Goal: Task Accomplishment & Management: Manage account settings

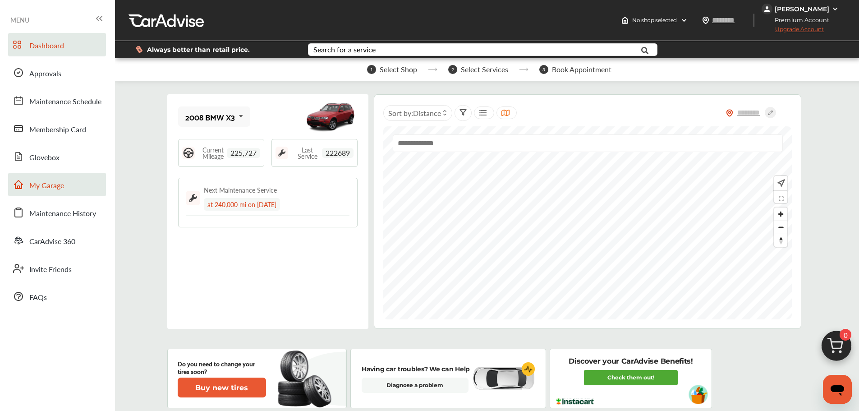
drag, startPoint x: 63, startPoint y: 187, endPoint x: 82, endPoint y: 188, distance: 19.0
click at [63, 187] on span "My Garage" at bounding box center [46, 186] width 35 height 12
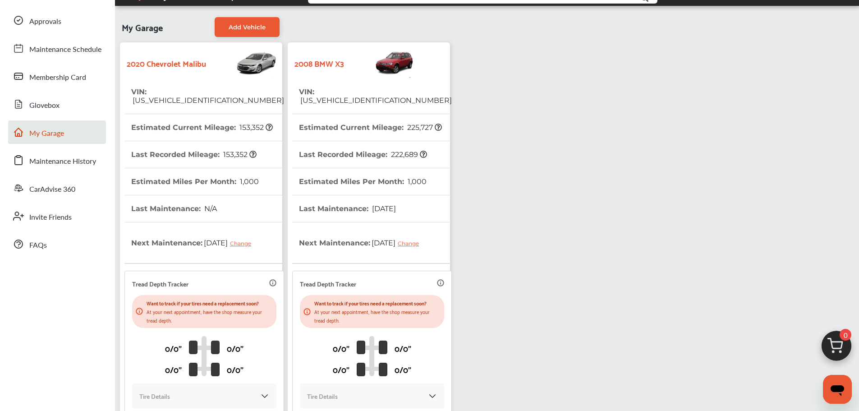
scroll to position [114, 0]
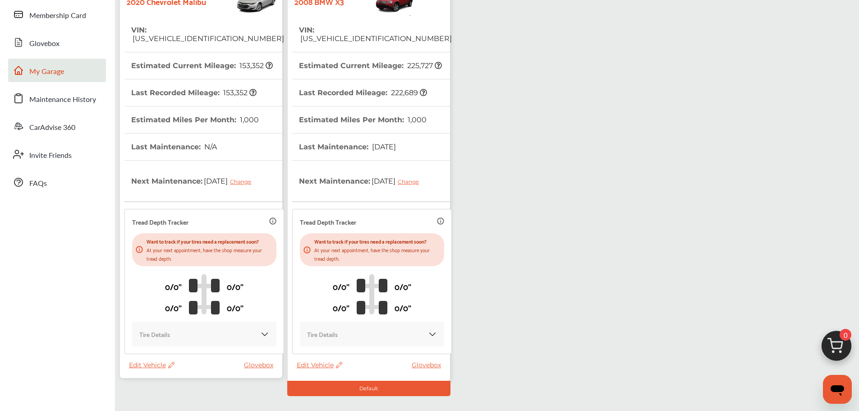
click at [133, 365] on span "Edit Vehicle" at bounding box center [152, 365] width 46 height 8
click at [182, 398] on div "Use this vehicle" at bounding box center [173, 402] width 81 height 14
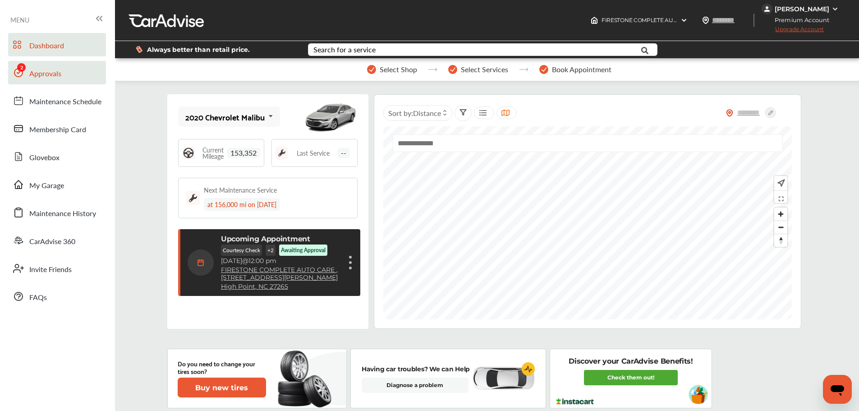
click at [41, 77] on span "Approvals" at bounding box center [45, 74] width 32 height 12
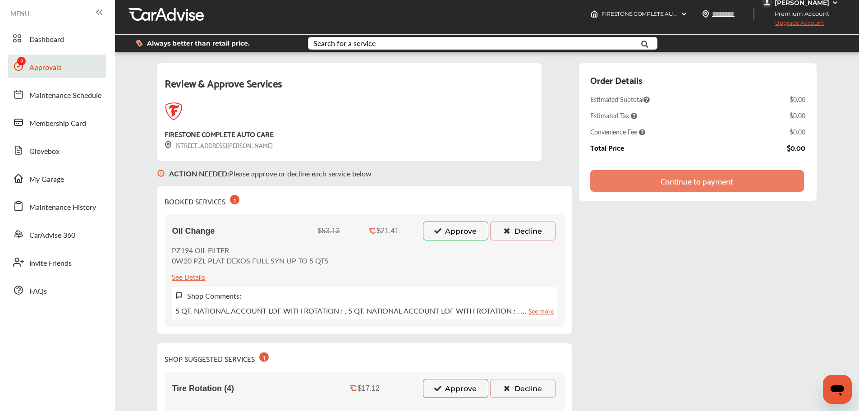
scroll to position [6, 0]
click at [462, 240] on button "Approve" at bounding box center [455, 231] width 65 height 19
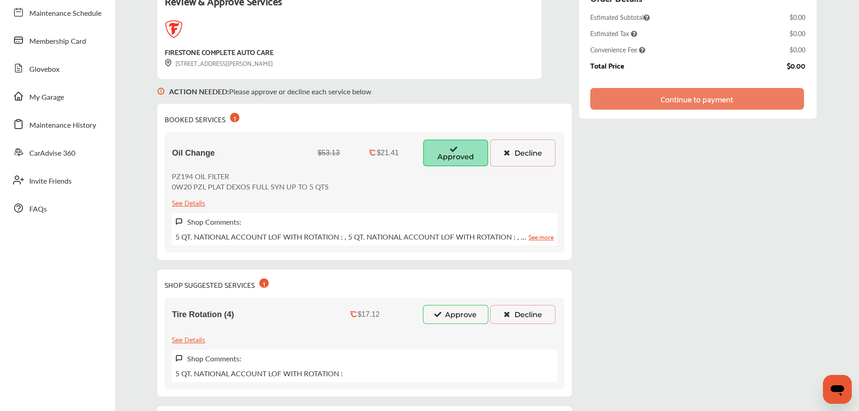
scroll to position [135, 0]
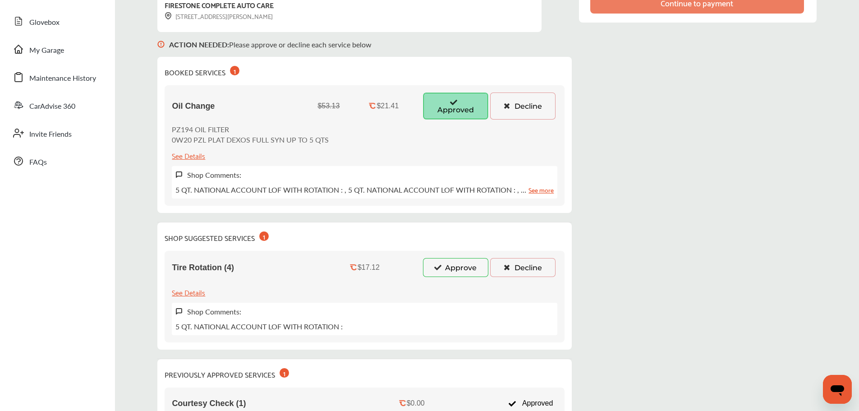
click at [464, 269] on button "Approve" at bounding box center [455, 267] width 65 height 19
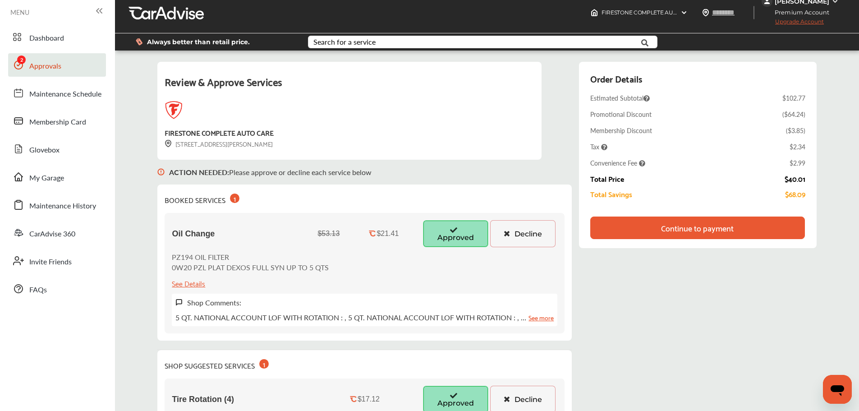
scroll to position [0, 0]
